Goal: Check status: Check status

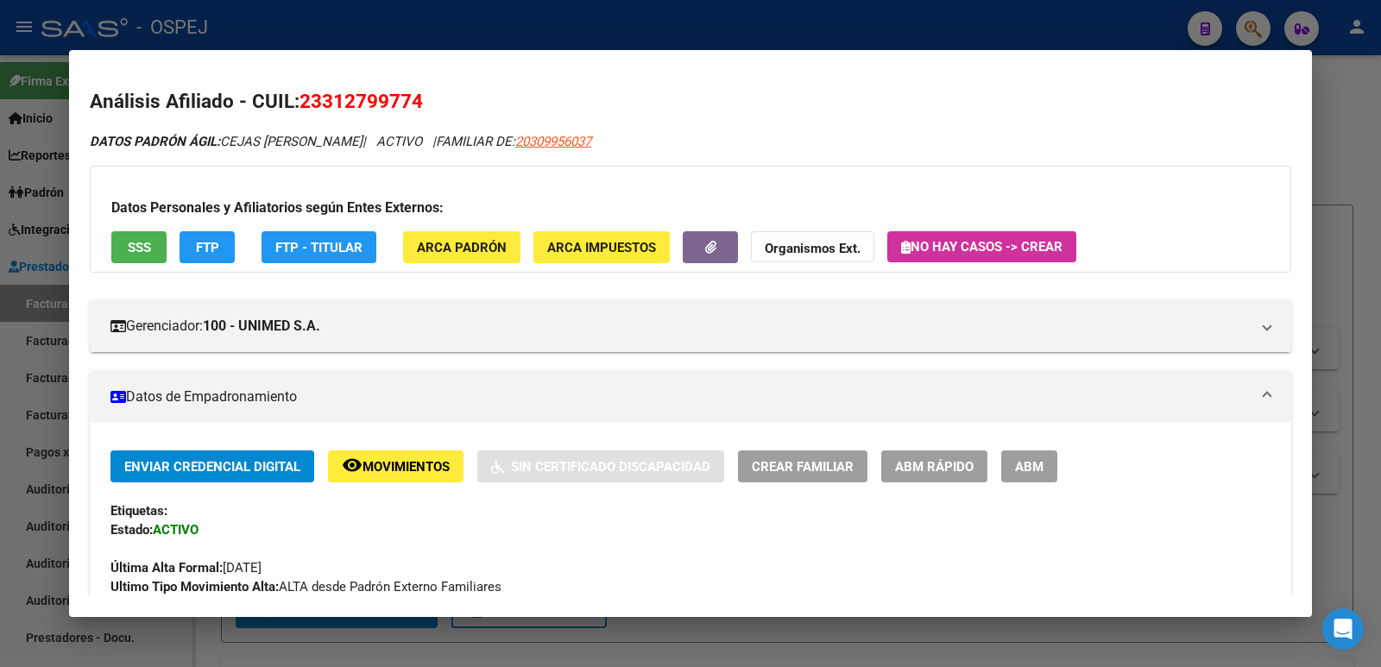
click at [857, 23] on div at bounding box center [690, 333] width 1381 height 667
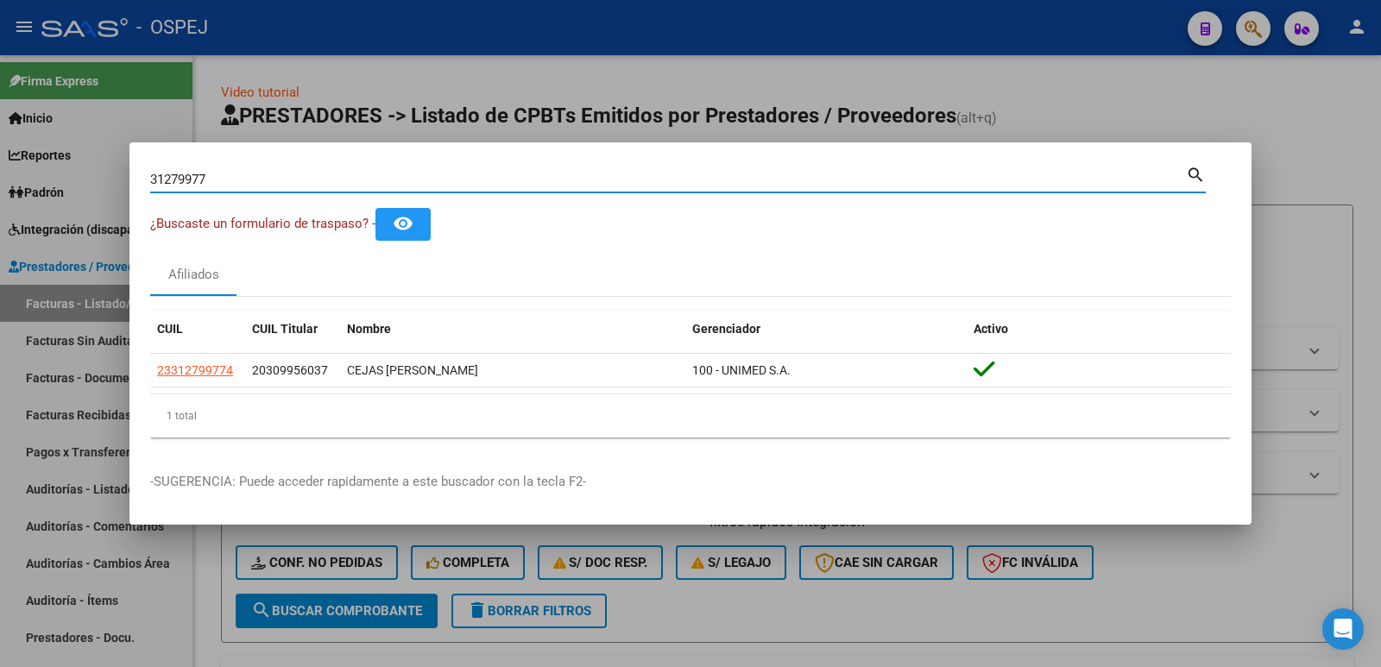
drag, startPoint x: 223, startPoint y: 175, endPoint x: 53, endPoint y: 186, distance: 170.3
click at [35, 182] on div "31279977 Buscar (apellido, dni, cuil, nro traspaso, cuit, obra social) search ¿…" at bounding box center [690, 333] width 1381 height 667
type input "54726795"
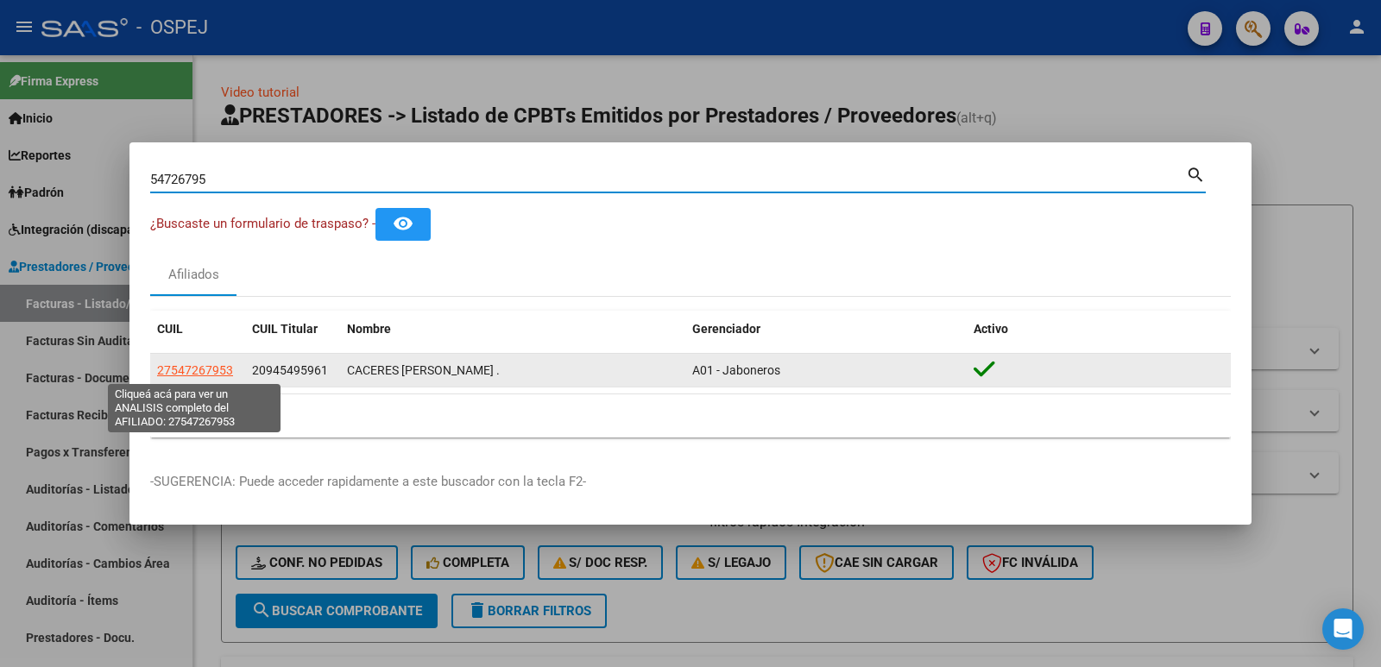
click at [164, 374] on span "27547267953" at bounding box center [195, 370] width 76 height 14
type textarea "27547267953"
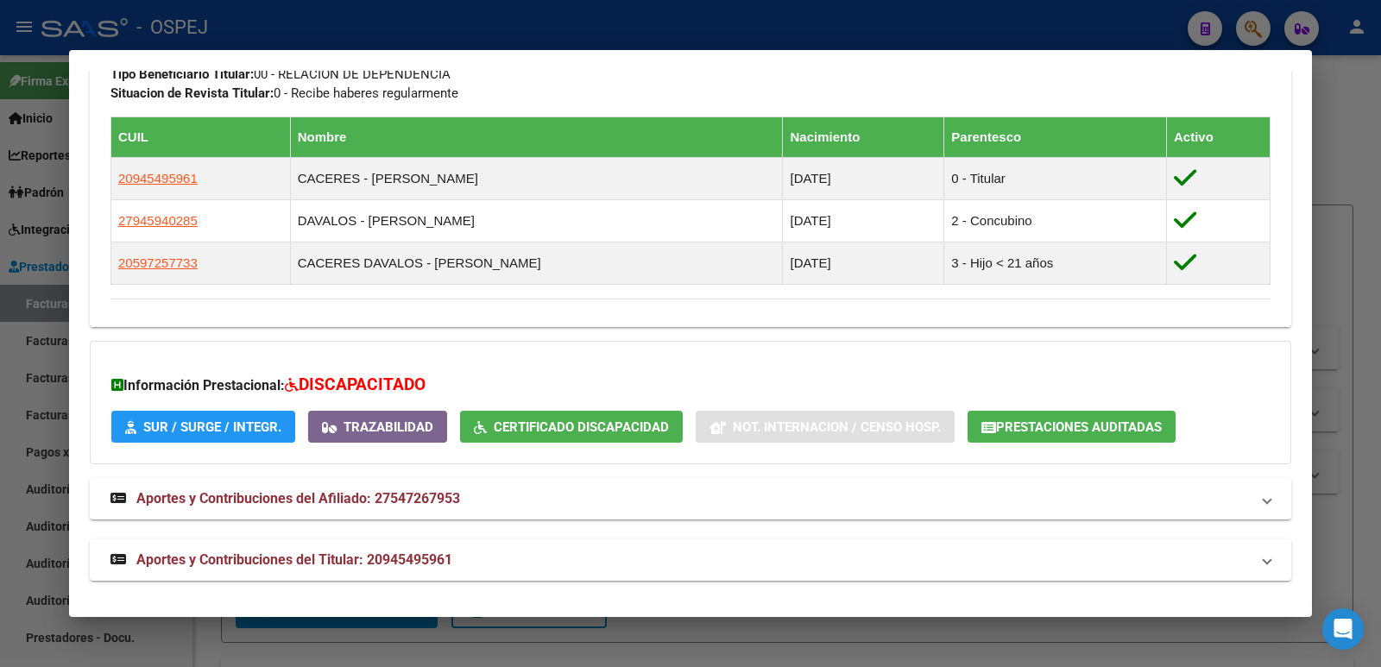
scroll to position [891, 0]
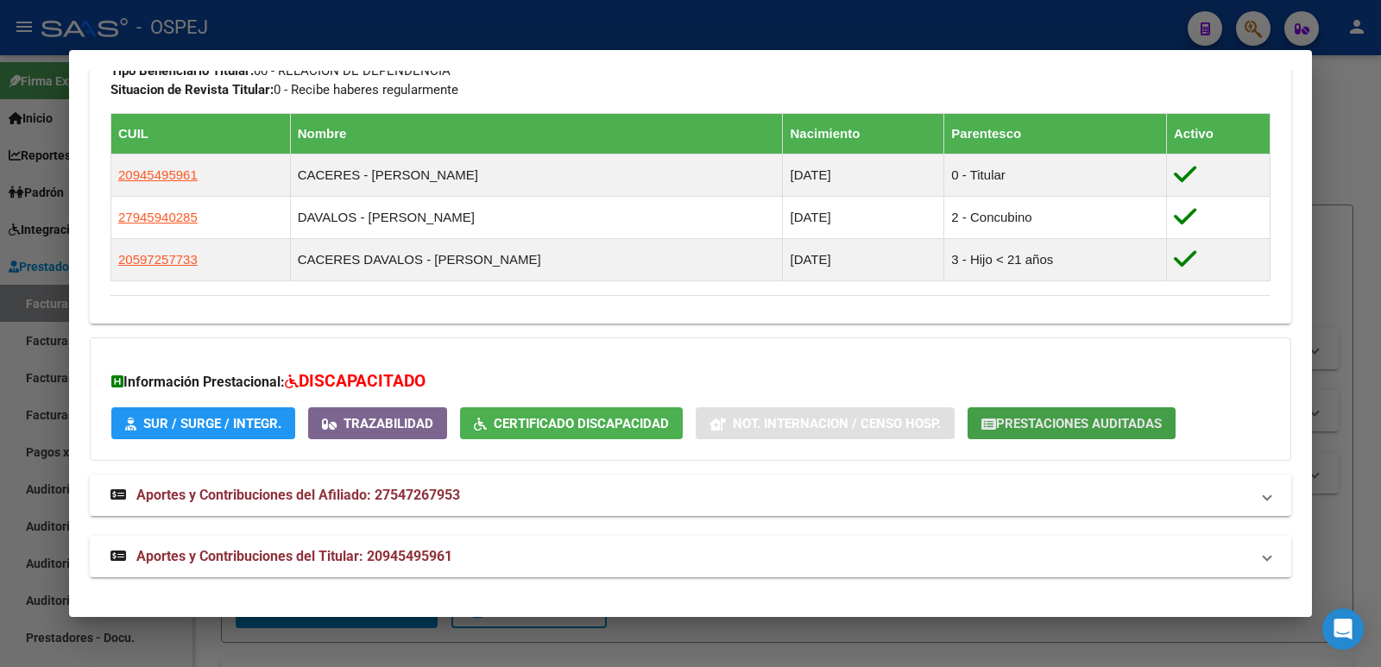
click at [1130, 425] on span "Prestaciones Auditadas" at bounding box center [1079, 424] width 166 height 16
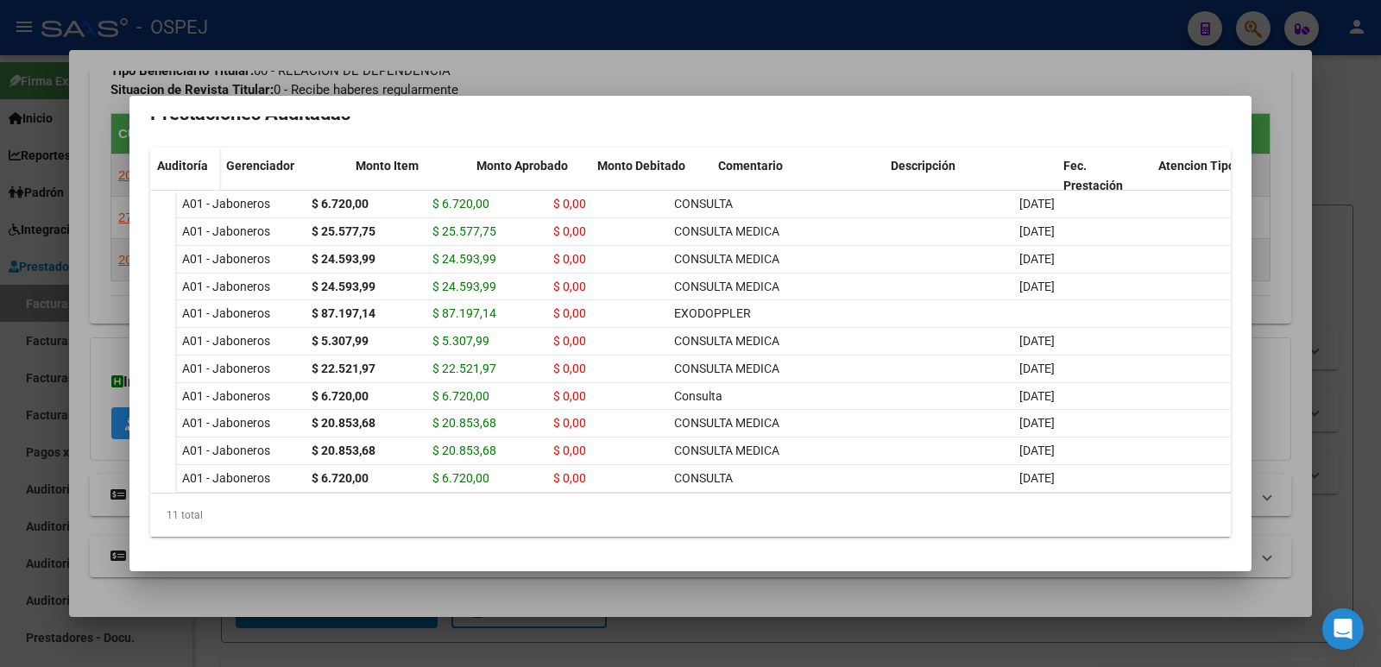
scroll to position [0, 0]
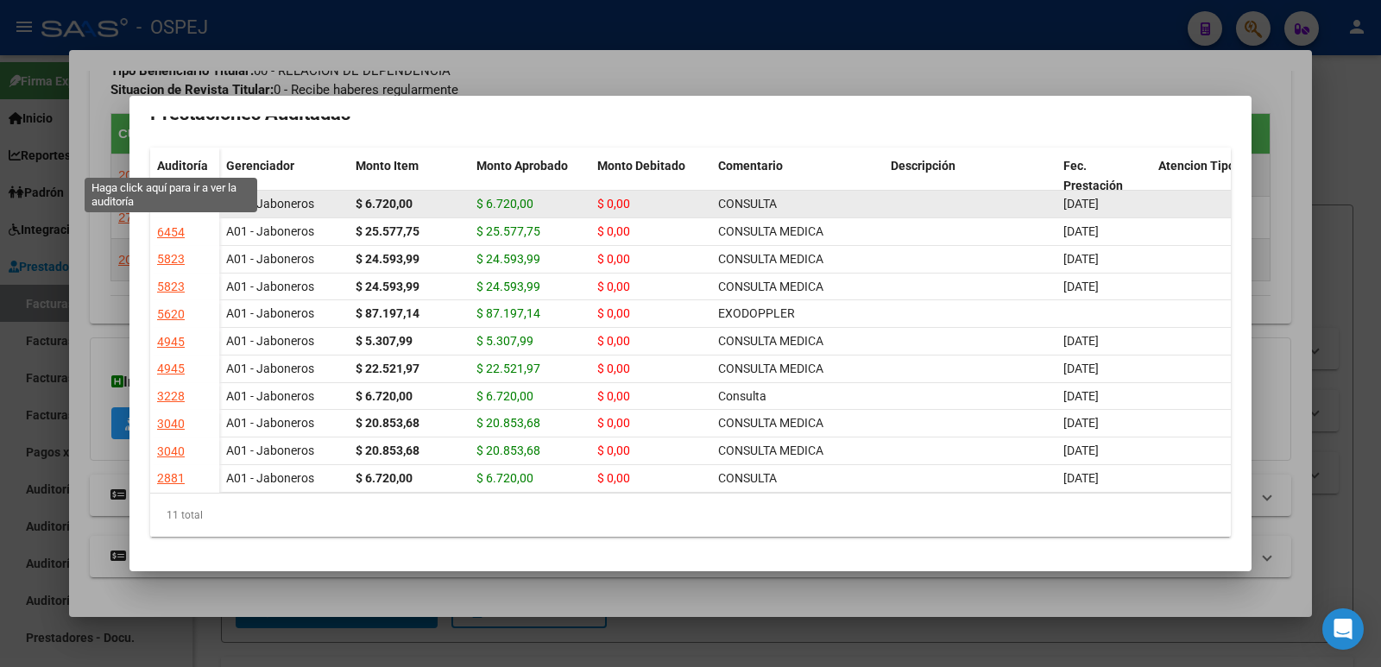
click at [184, 195] on div "8566" at bounding box center [171, 205] width 28 height 20
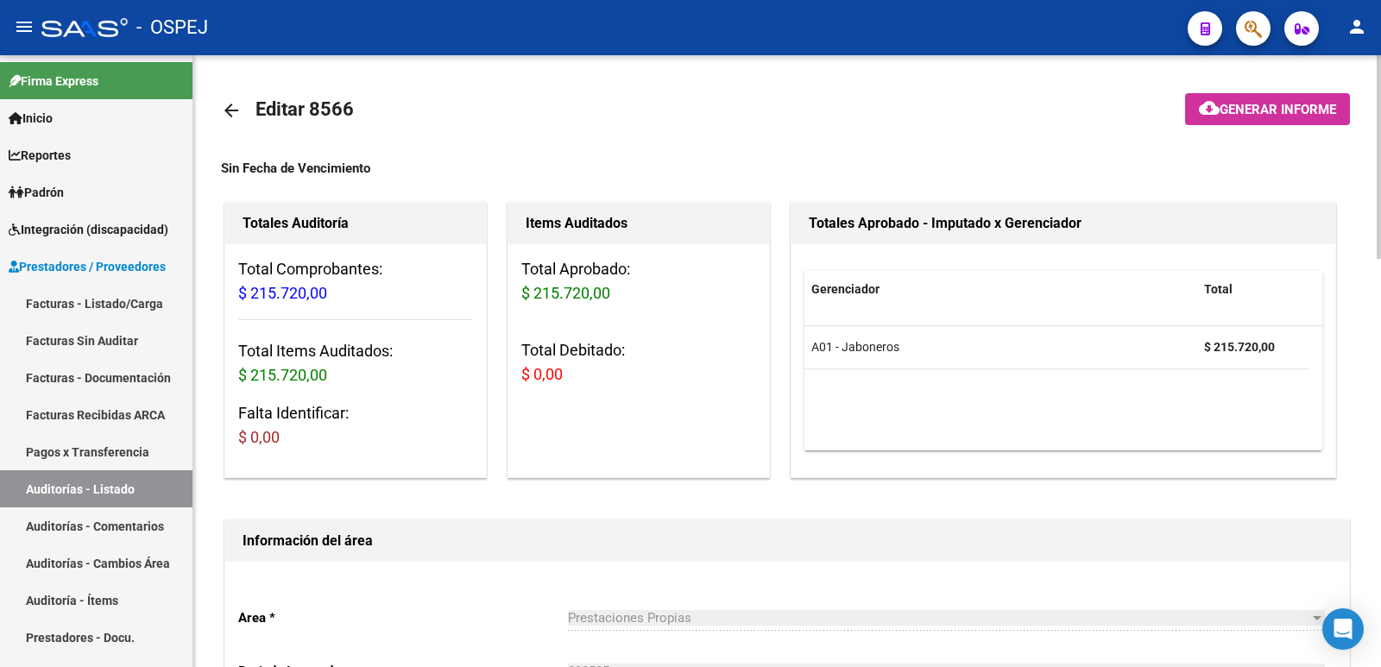
click at [227, 107] on mat-icon "arrow_back" at bounding box center [231, 110] width 21 height 21
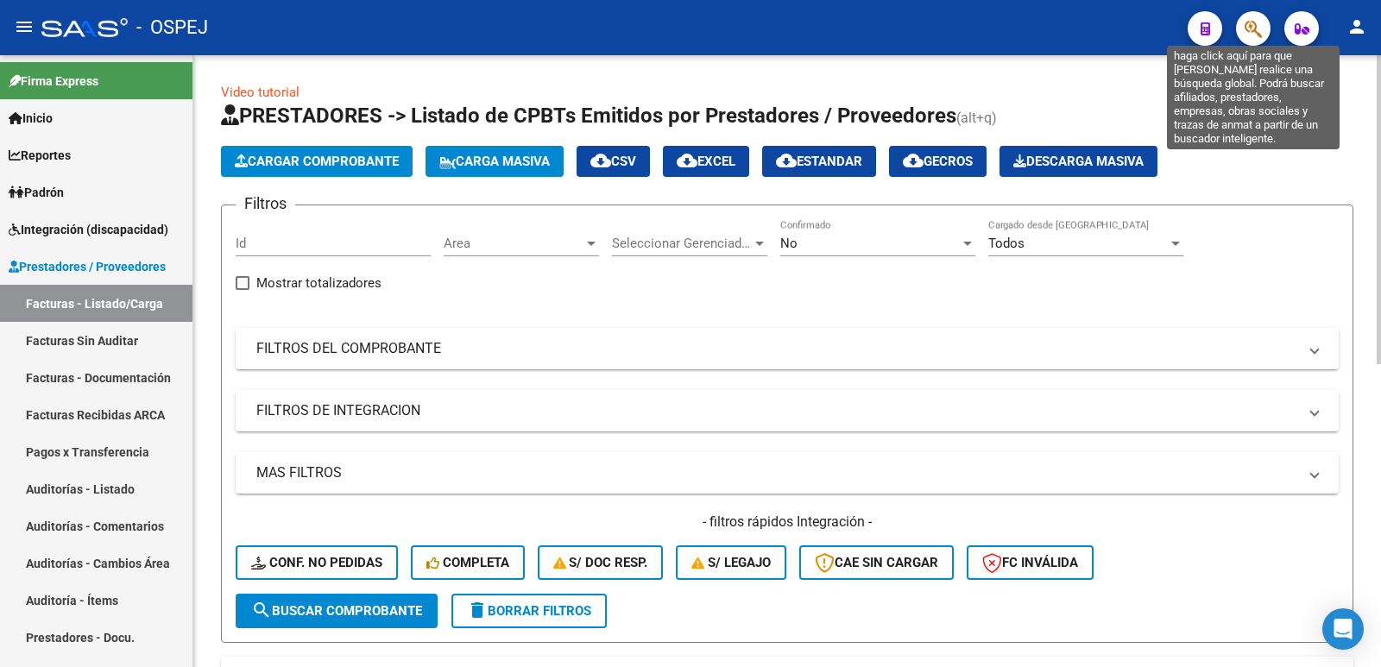
click at [1256, 35] on icon "button" at bounding box center [1252, 29] width 17 height 20
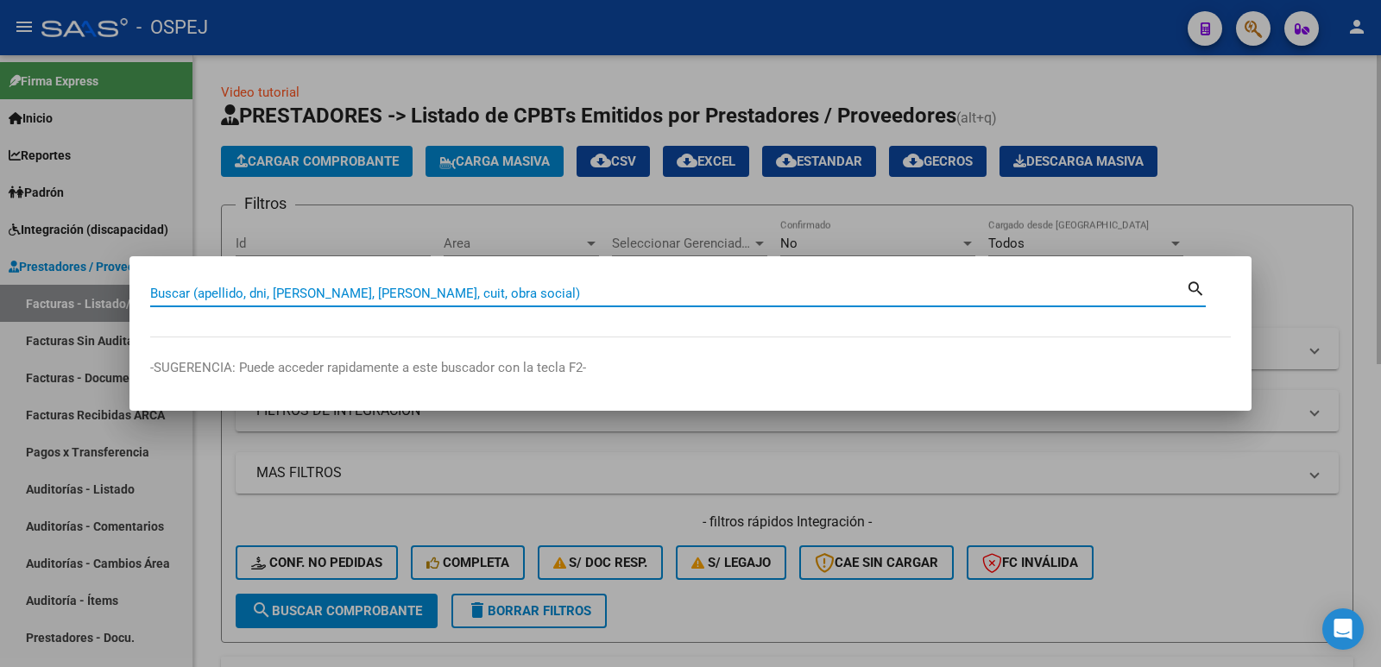
click at [540, 292] on input "Buscar (apellido, dni, [PERSON_NAME], [PERSON_NAME], cuit, obra social)" at bounding box center [667, 294] width 1035 height 16
type input "54726795"
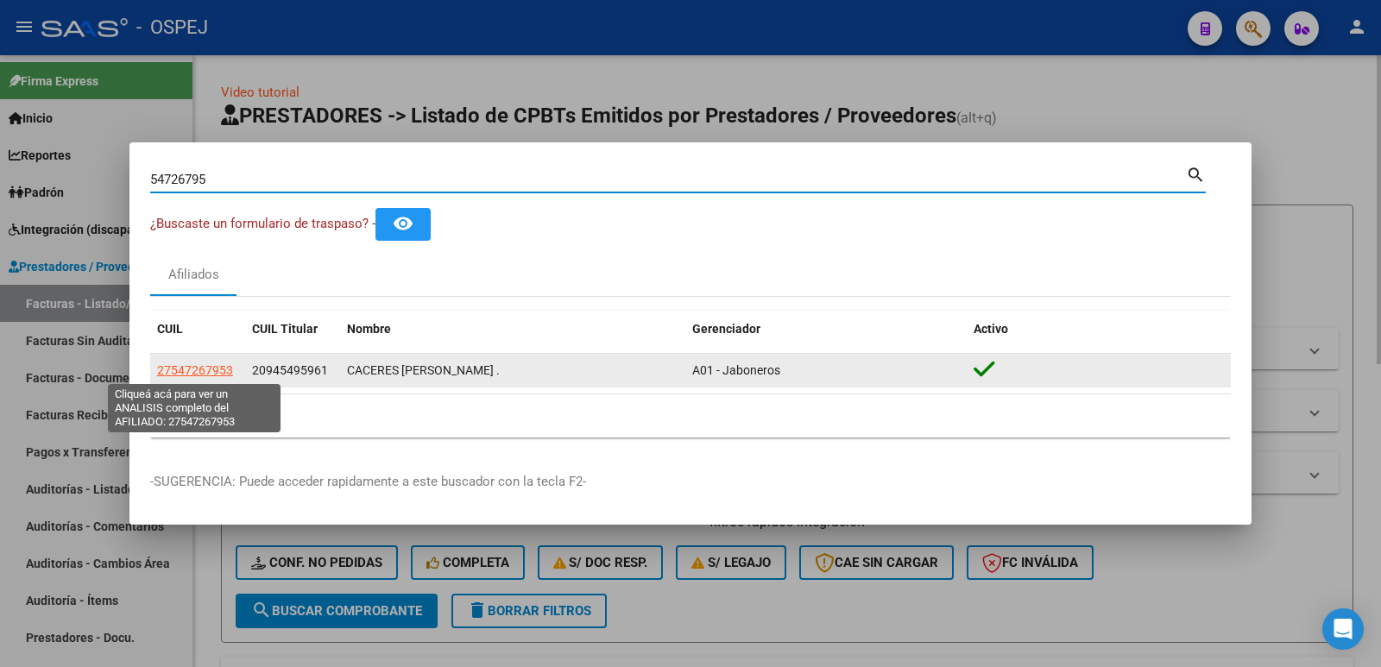
click at [202, 373] on span "27547267953" at bounding box center [195, 370] width 76 height 14
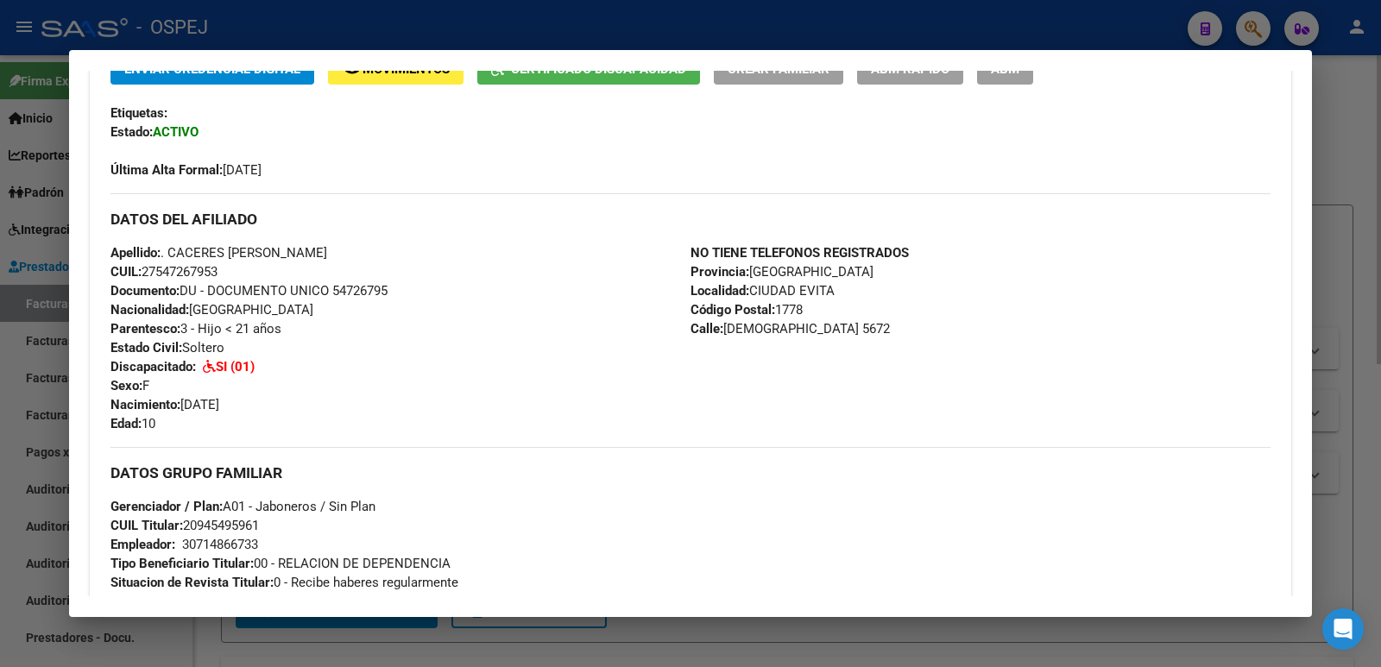
scroll to position [518, 0]
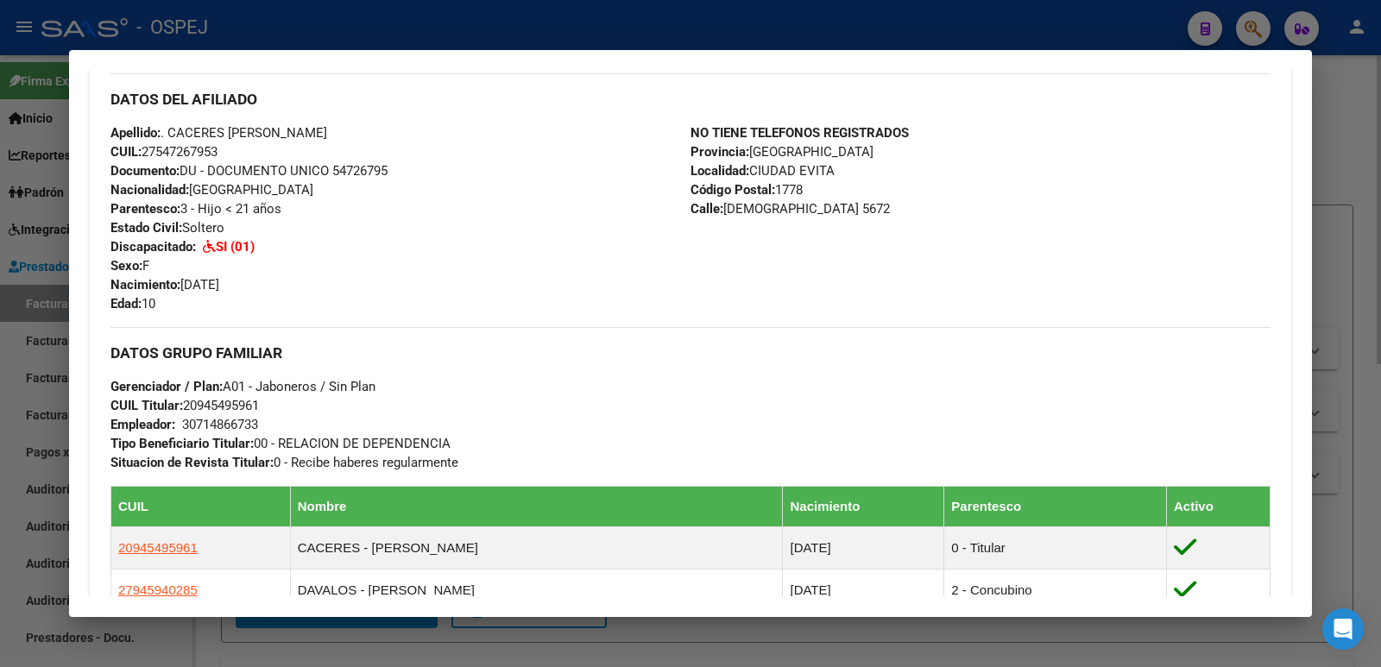
click at [550, 10] on div at bounding box center [690, 333] width 1381 height 667
